Goal: Task Accomplishment & Management: Complete application form

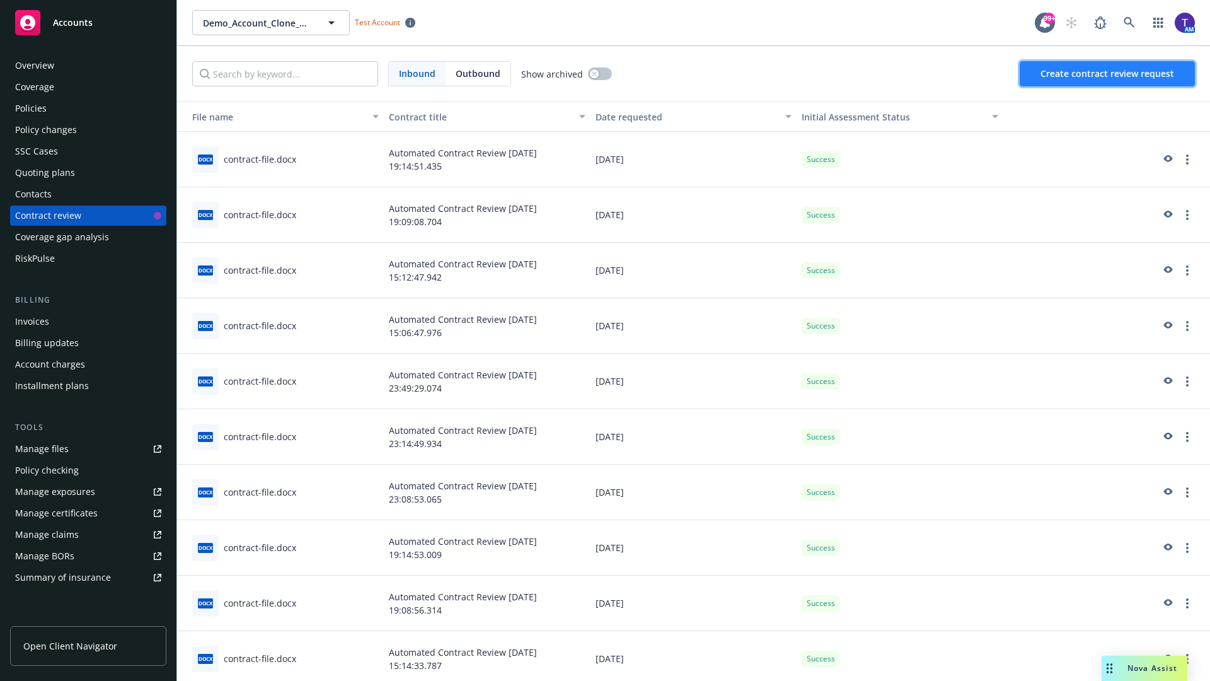
click at [1108, 74] on span "Create contract review request" at bounding box center [1108, 73] width 134 height 12
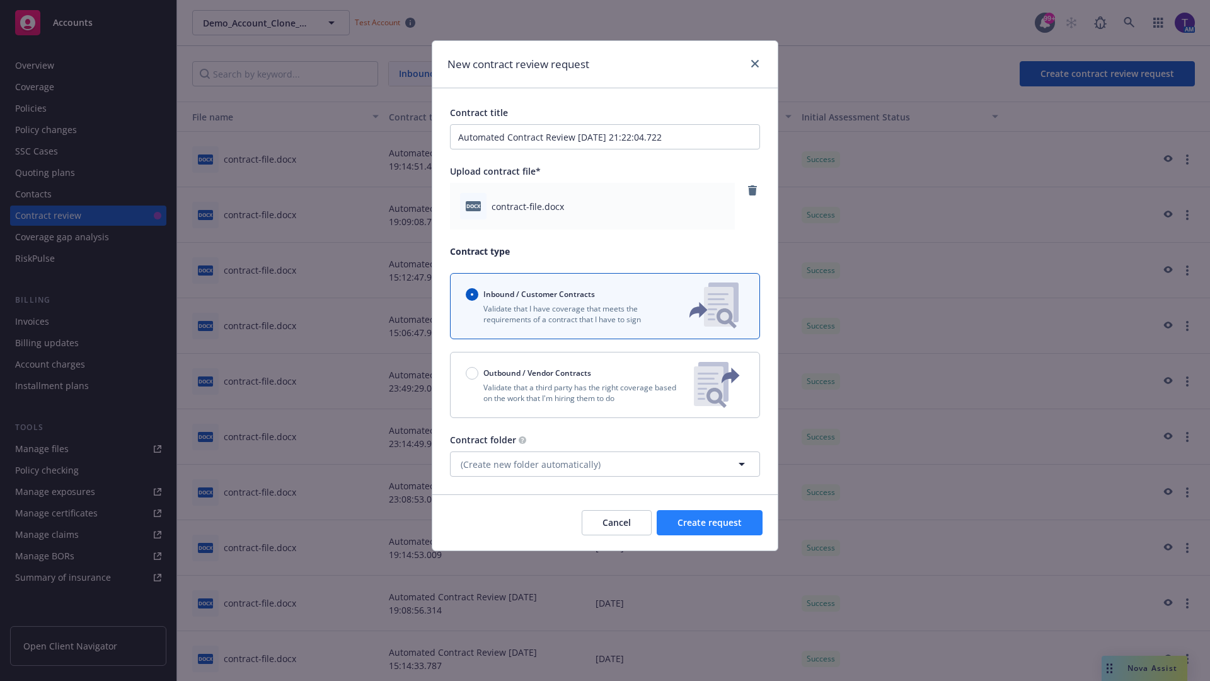
type input "Automated Contract Review [DATE] 21:22:04.722"
click at [710, 522] on span "Create request" at bounding box center [710, 522] width 64 height 12
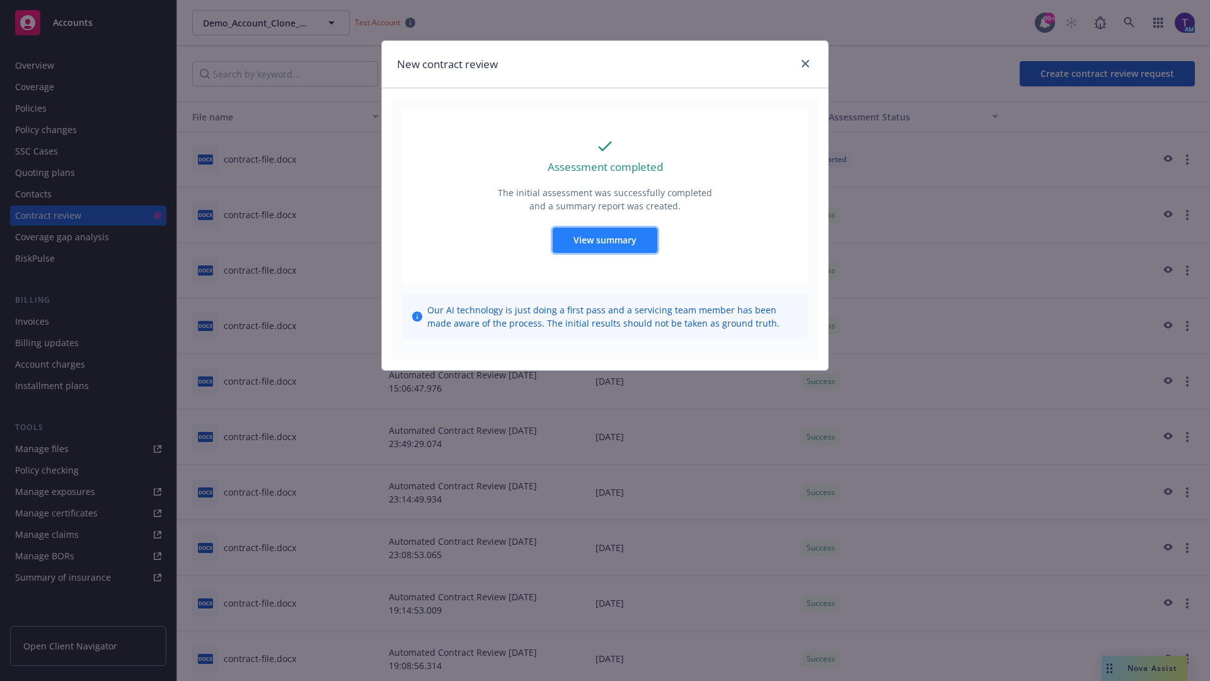
click at [604, 239] on span "View summary" at bounding box center [605, 240] width 63 height 12
